Goal: Find specific page/section: Find specific page/section

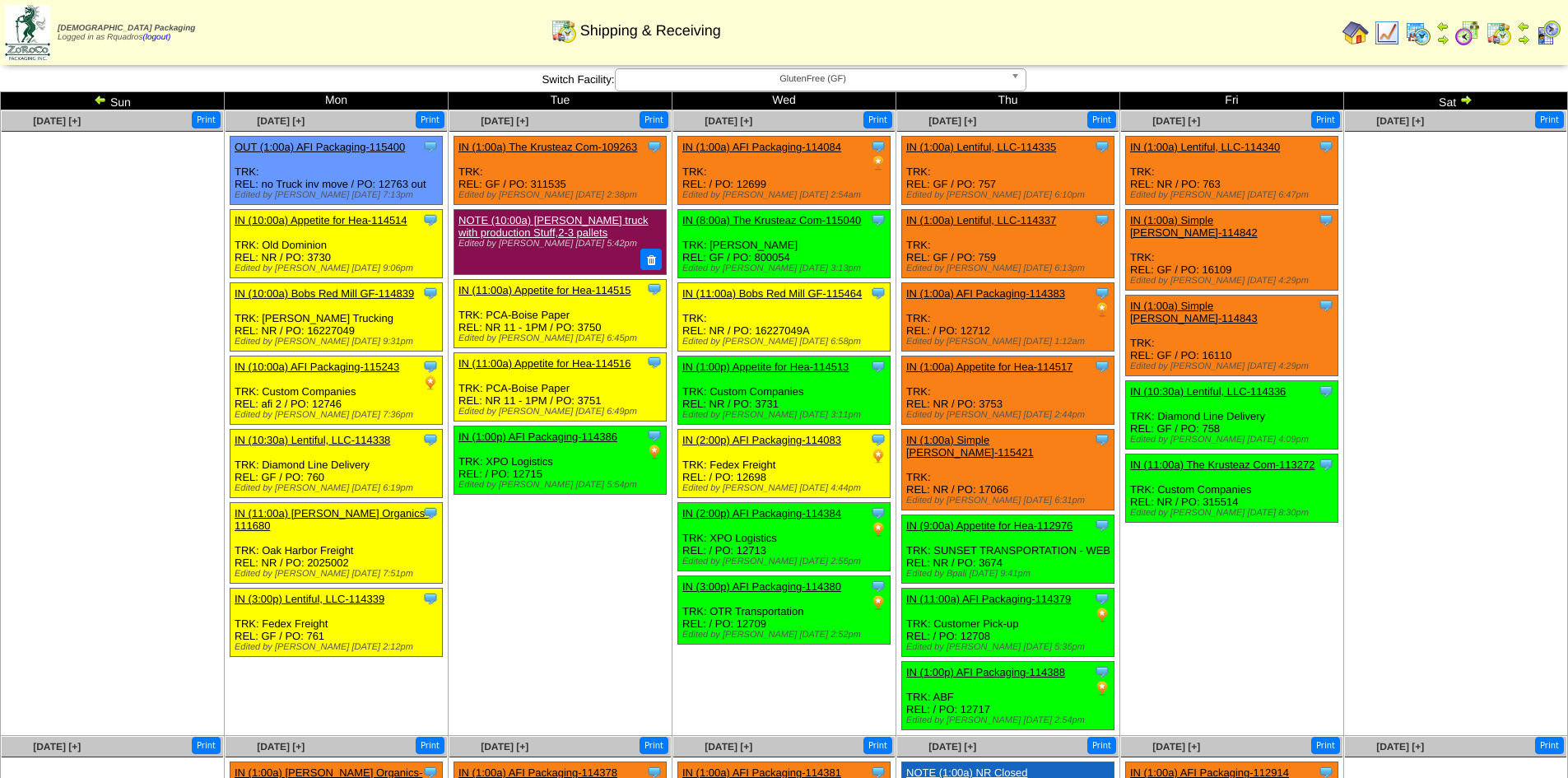
click at [1179, 605] on td "Aug 15 [+] Print Clone Item IN (1:00a) Lentiful, LLC-114340 Lentiful, LLC Sched…" at bounding box center [1231, 423] width 224 height 626
click at [1248, 622] on td "Aug 15 [+] Print Clone Item IN (1:00a) Lentiful, LLC-114340 Lentiful, LLC Sched…" at bounding box center [1231, 423] width 224 height 626
click at [1239, 25] on td "Print All" at bounding box center [868, 33] width 934 height 62
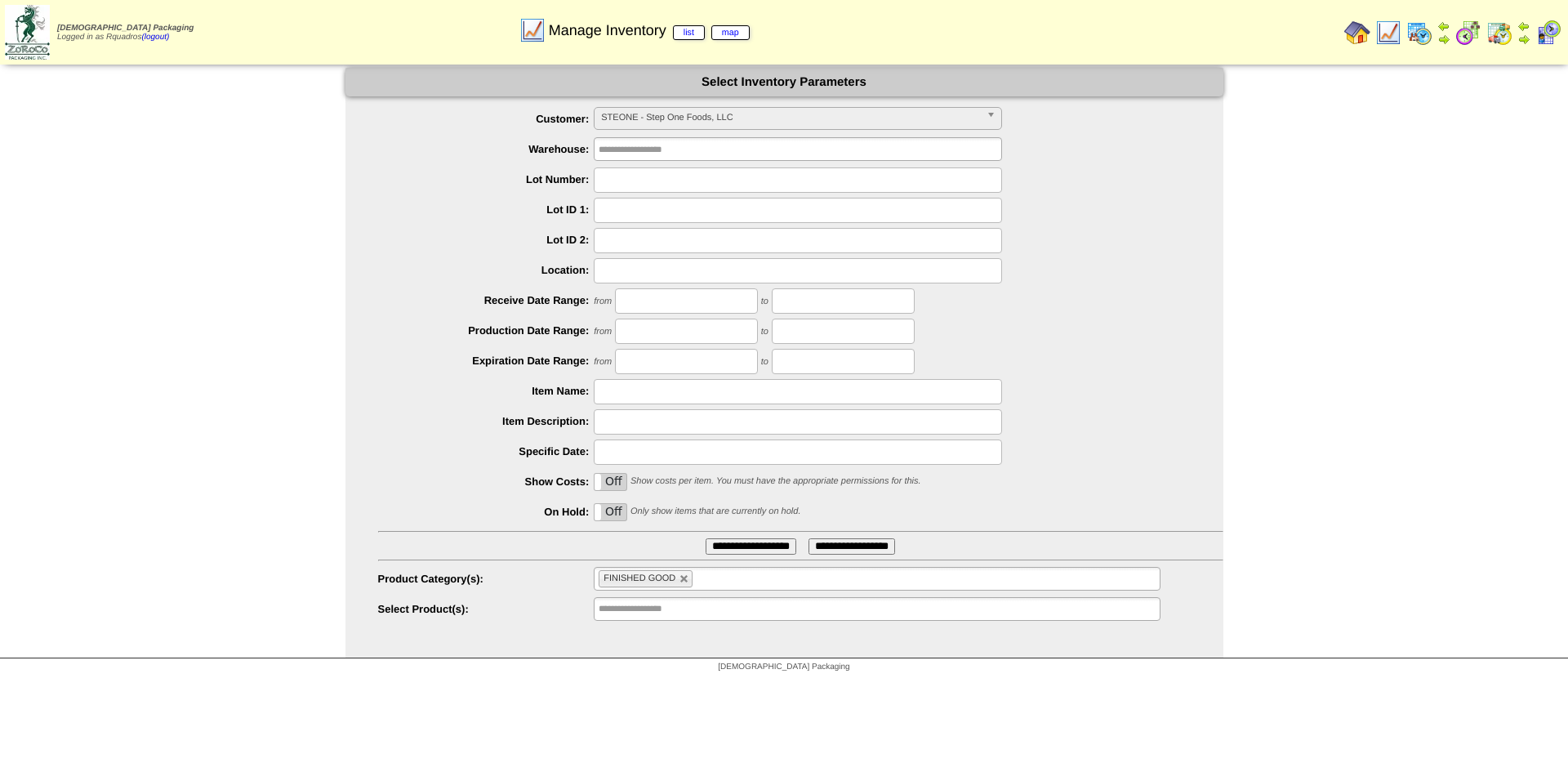
click at [1362, 38] on img at bounding box center [1357, 33] width 26 height 26
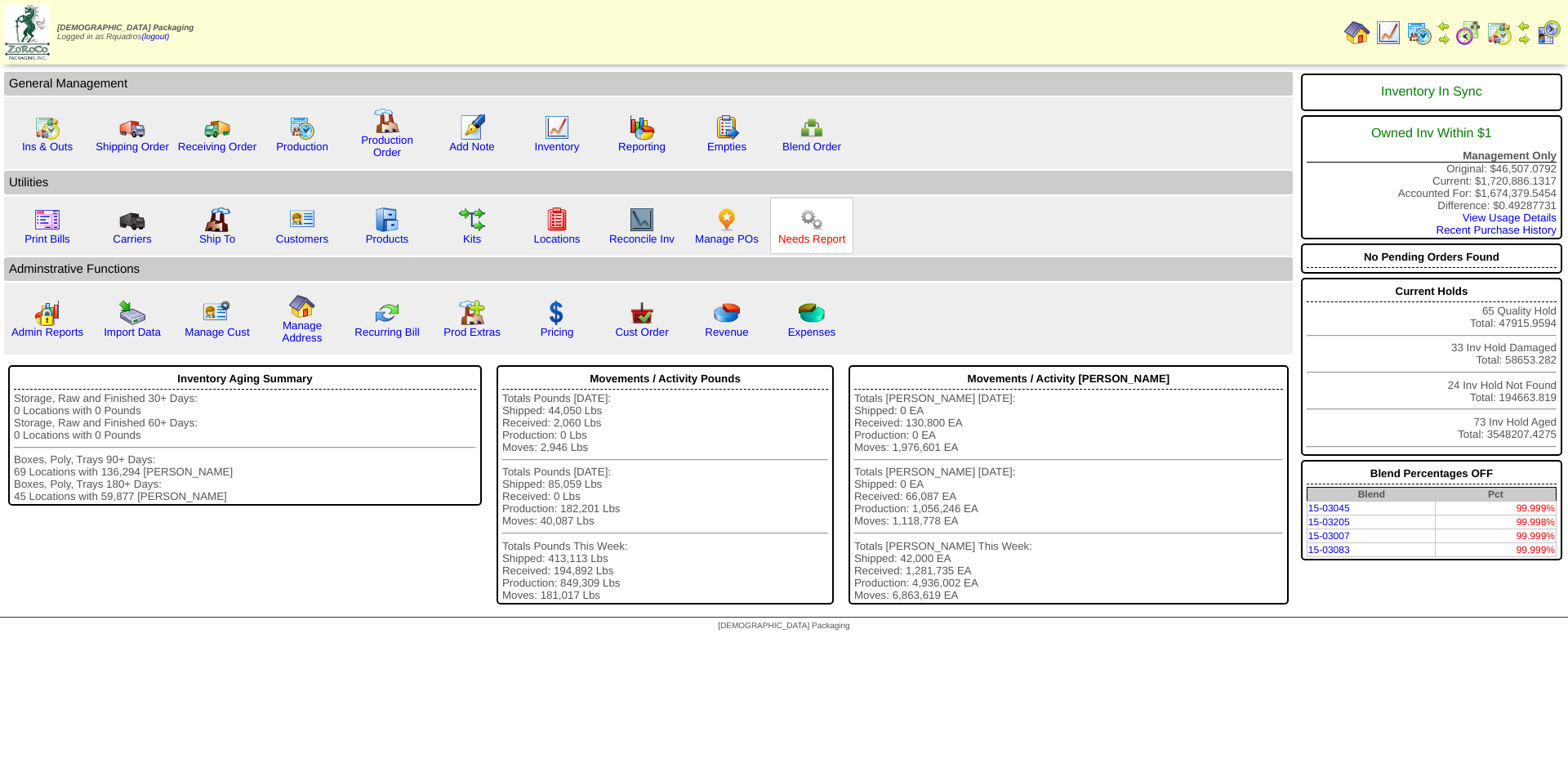
click at [822, 237] on link "Needs Report" at bounding box center [812, 239] width 67 height 13
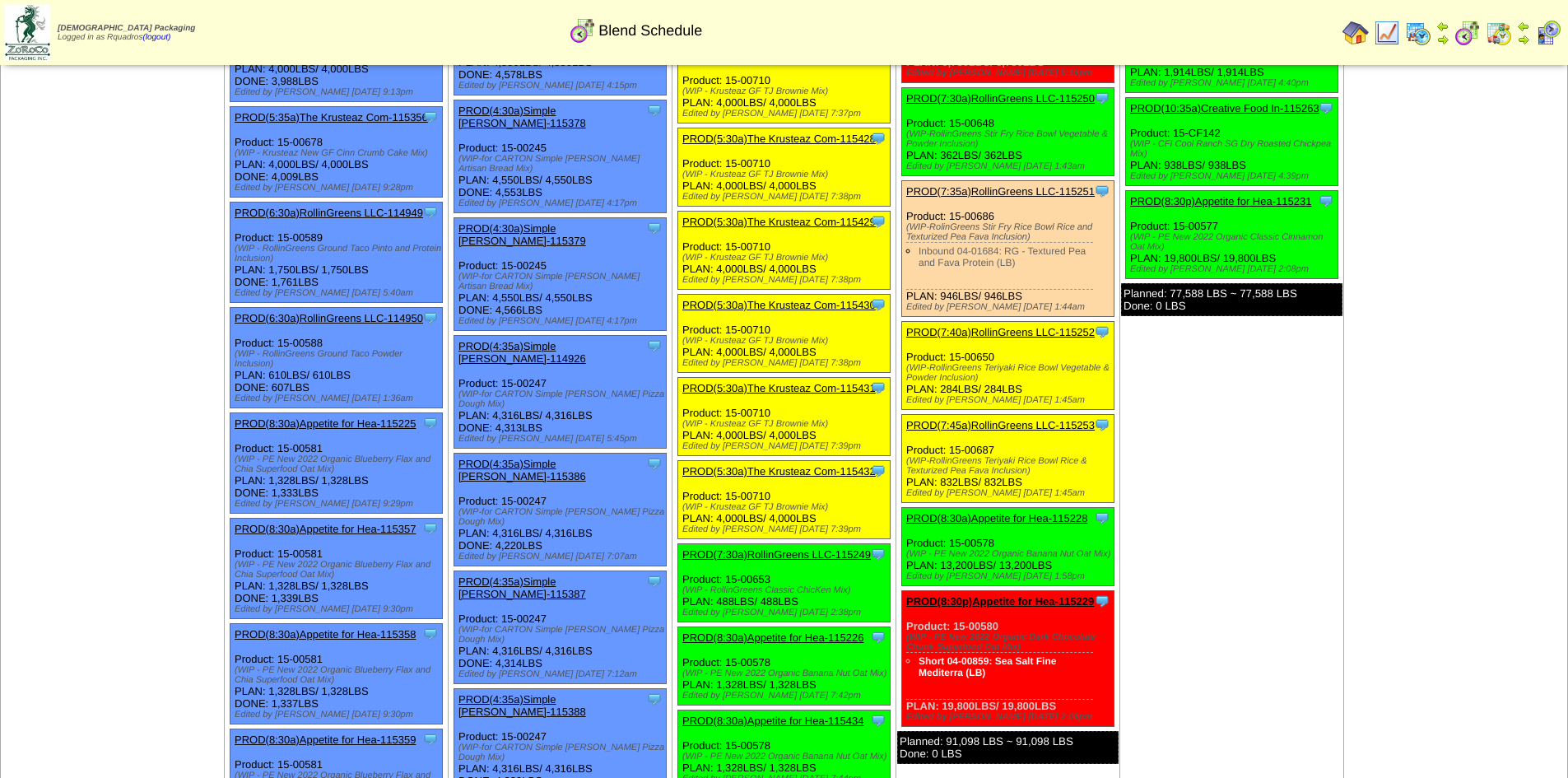
scroll to position [3977, 0]
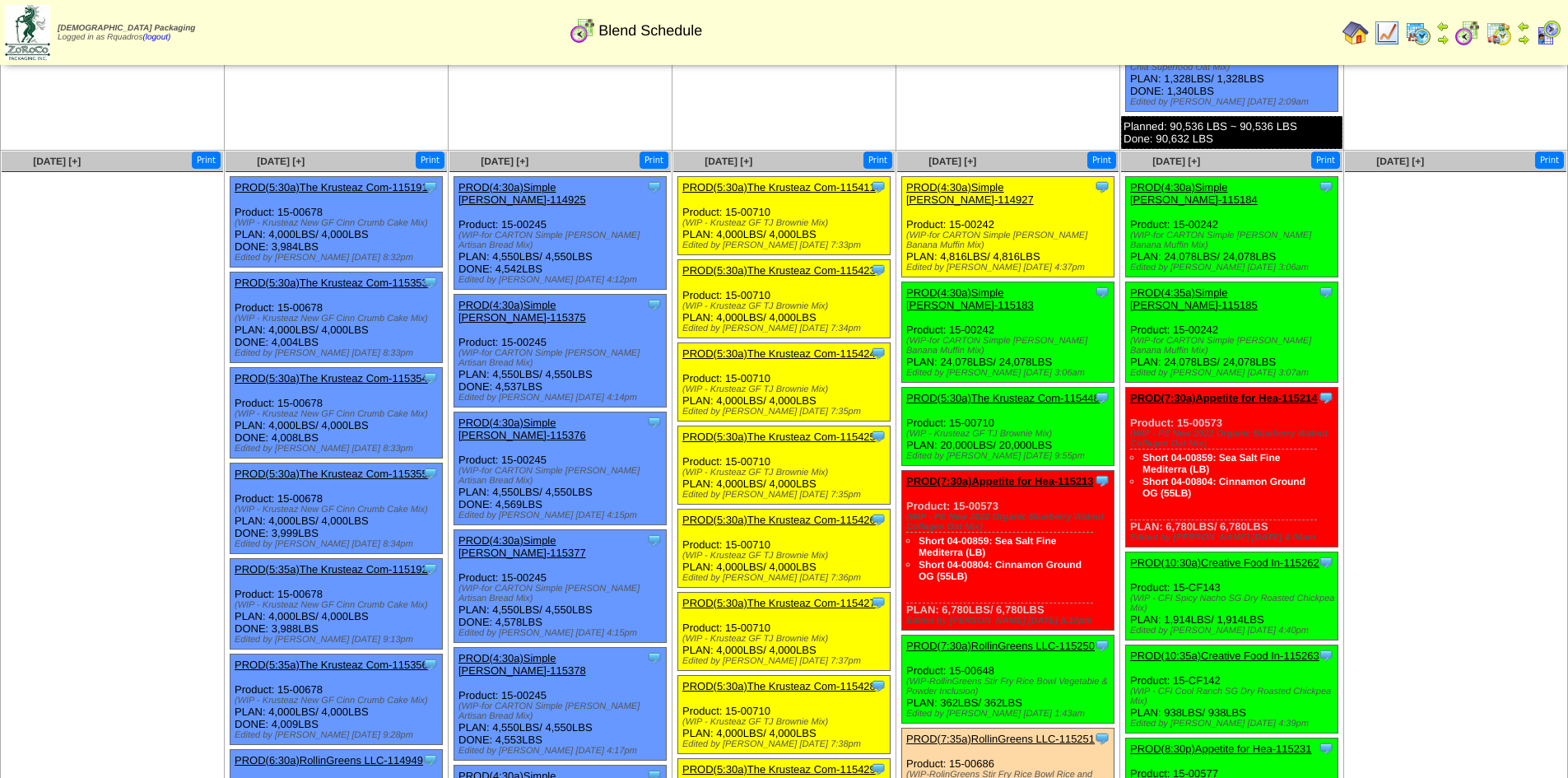
scroll to position [3401, 0]
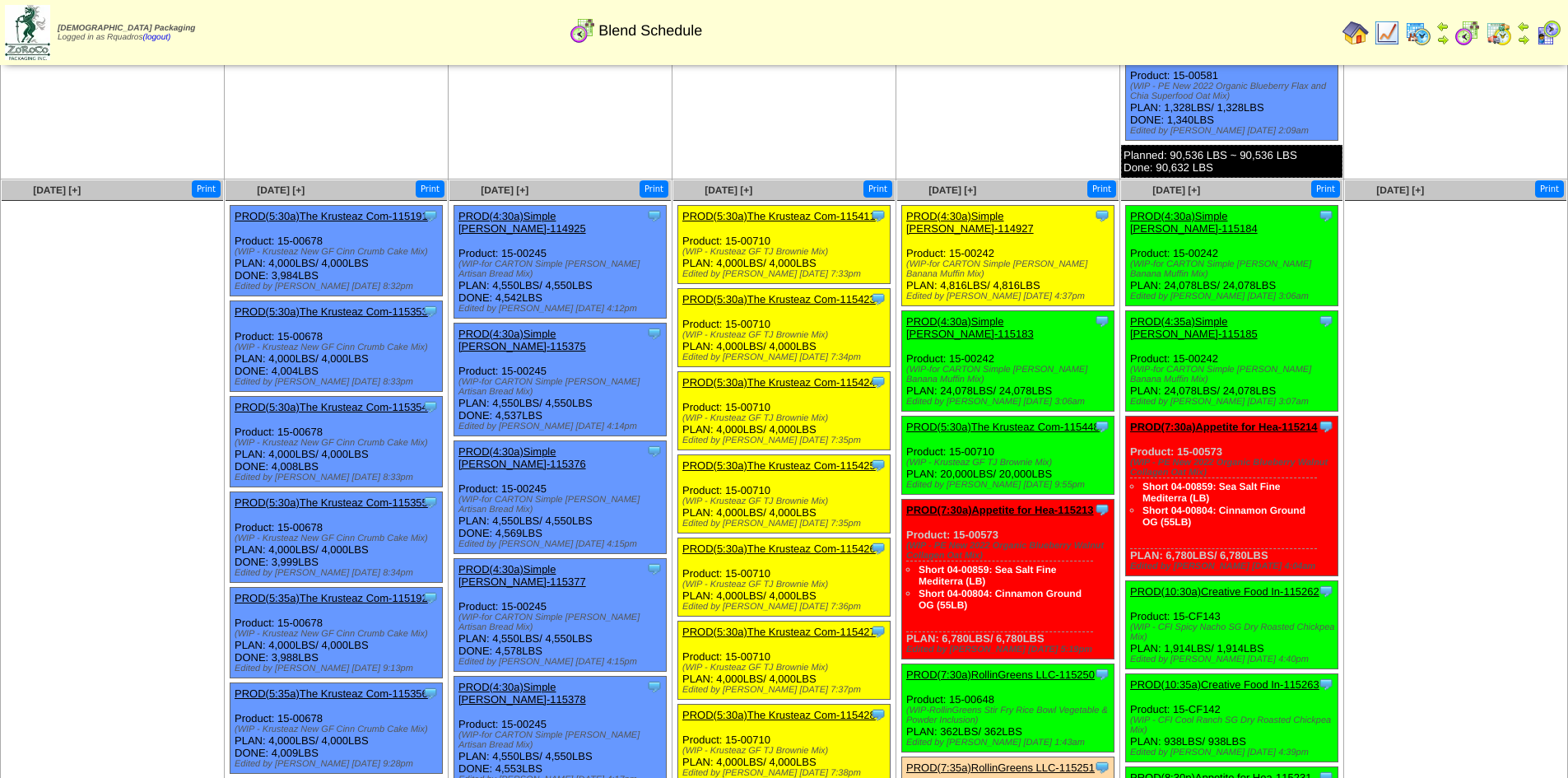
click at [1461, 396] on ul at bounding box center [1455, 324] width 222 height 247
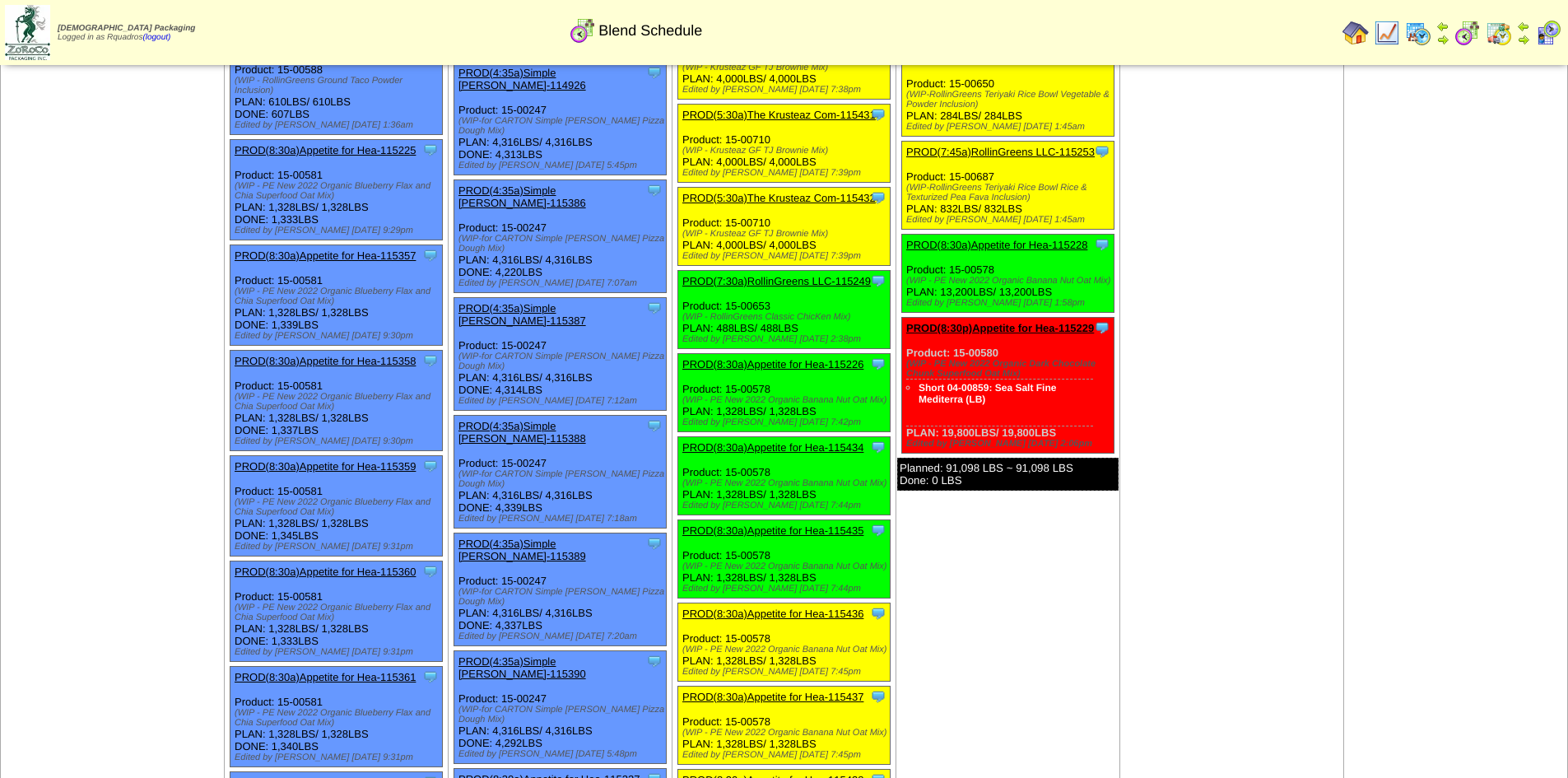
scroll to position [4252, 0]
click at [1046, 457] on td "[DATE] [+] Print Clone Item PROD(4:30a)Simple [PERSON_NAME]-114927 Simple [PERS…" at bounding box center [1008, 594] width 224 height 2530
click at [1005, 463] on td "[DATE] [+] Print Clone Item PROD(4:30a)Simple [PERSON_NAME]-114927 Simple [PERS…" at bounding box center [1008, 594] width 224 height 2530
click at [1087, 491] on td "[DATE] [+] Print Clone Item PROD(4:30a)Simple [PERSON_NAME]-114927 Simple [PERS…" at bounding box center [1008, 594] width 224 height 2530
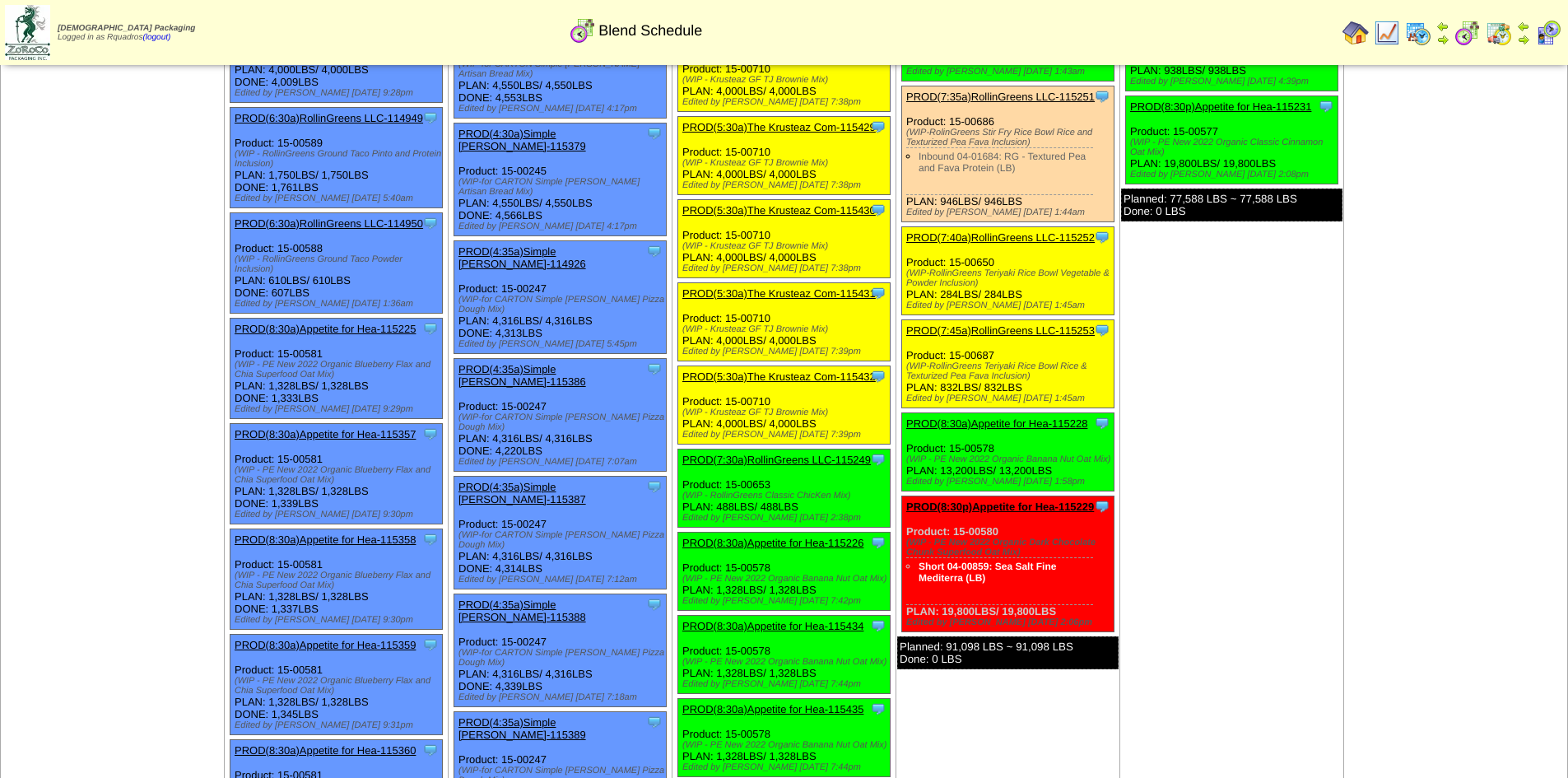
click at [1243, 523] on td "[DATE] [+] Print Clone Item PROD(4:30a)Simple [PERSON_NAME]-115184 Simple [PERS…" at bounding box center [1231, 773] width 224 height 2530
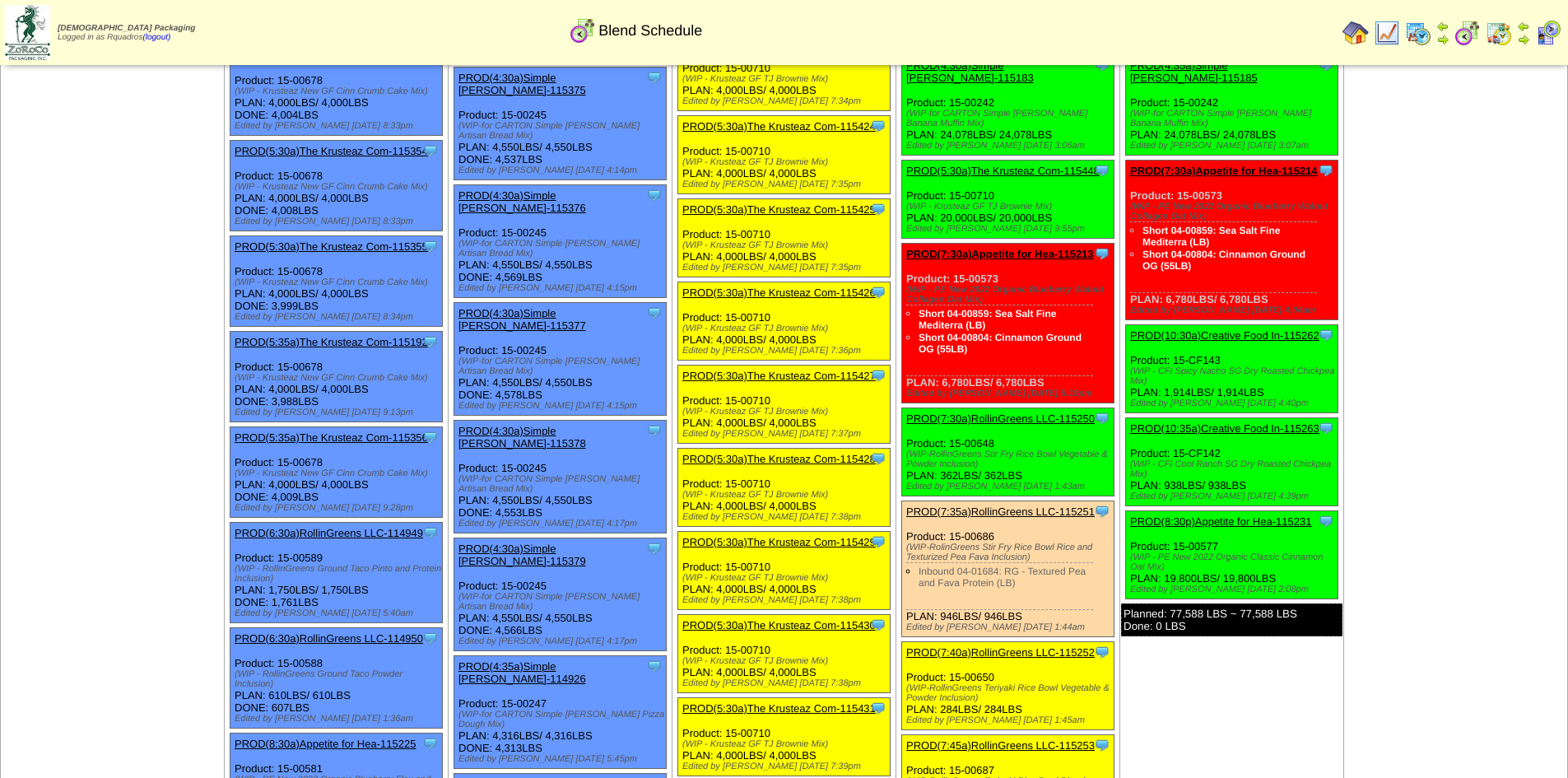
scroll to position [3657, 0]
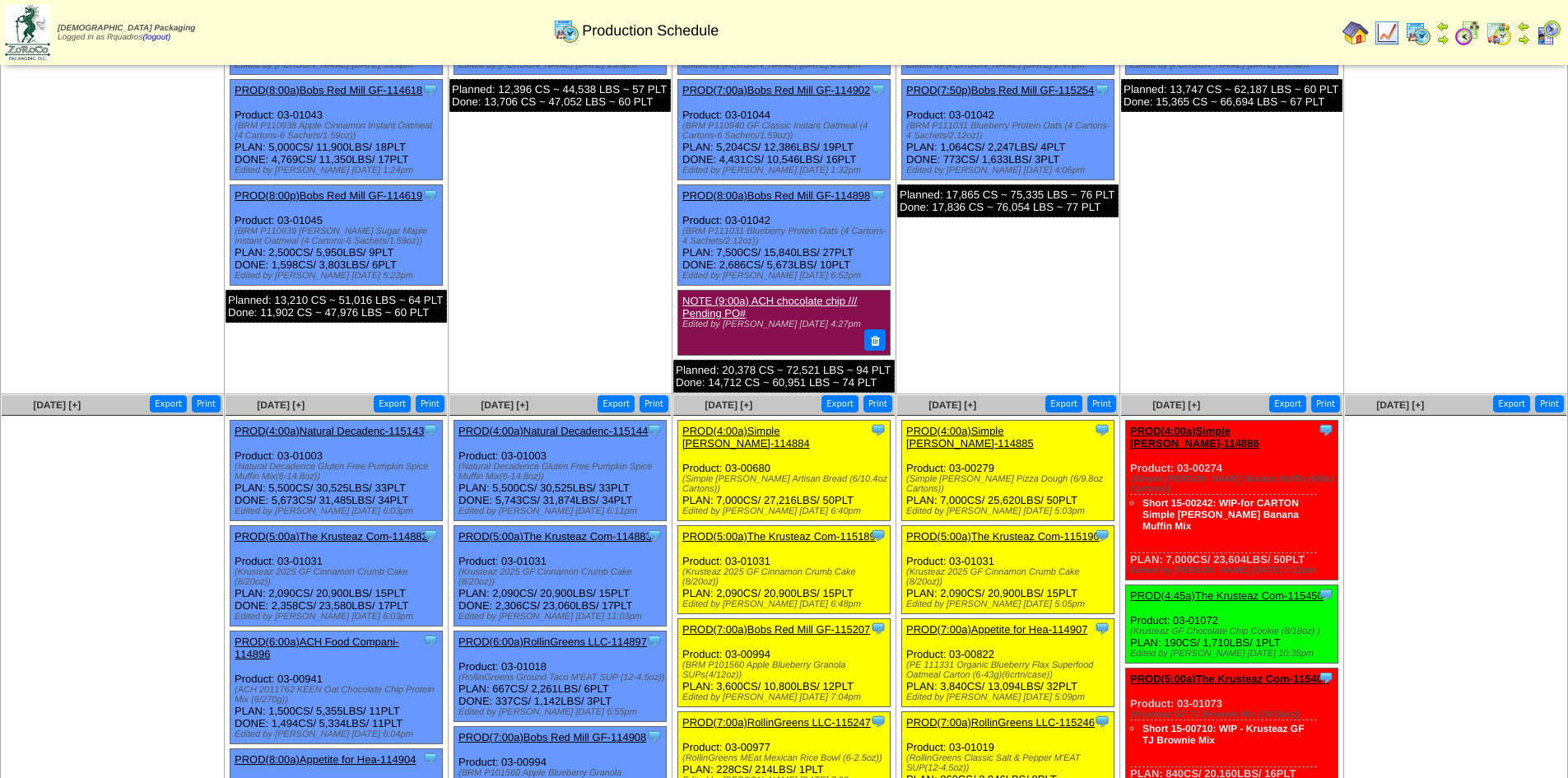
scroll to position [568, 0]
